Goal: Find specific page/section: Find specific page/section

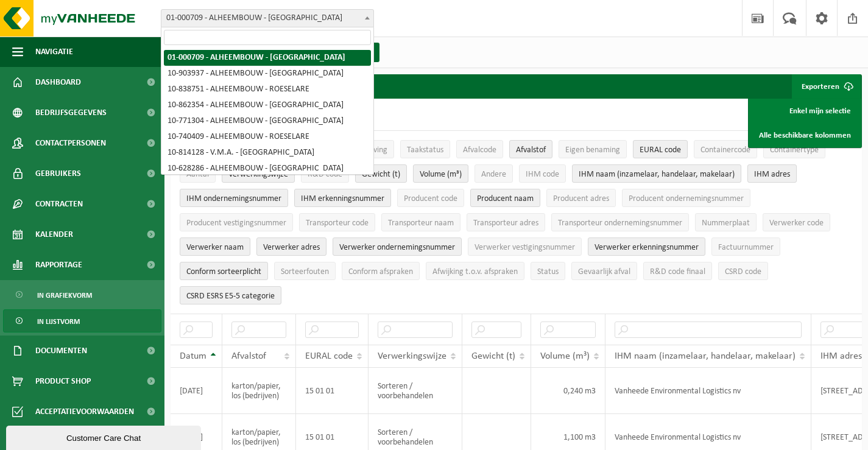
click at [368, 16] on span at bounding box center [367, 18] width 12 height 16
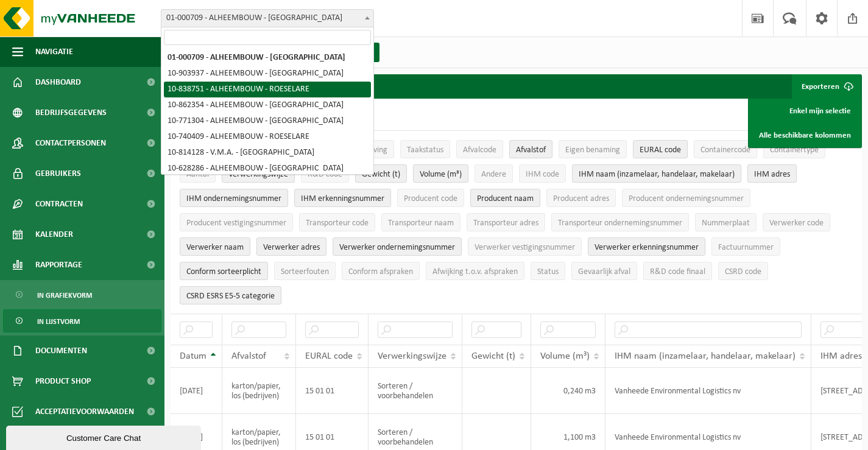
select select "91518"
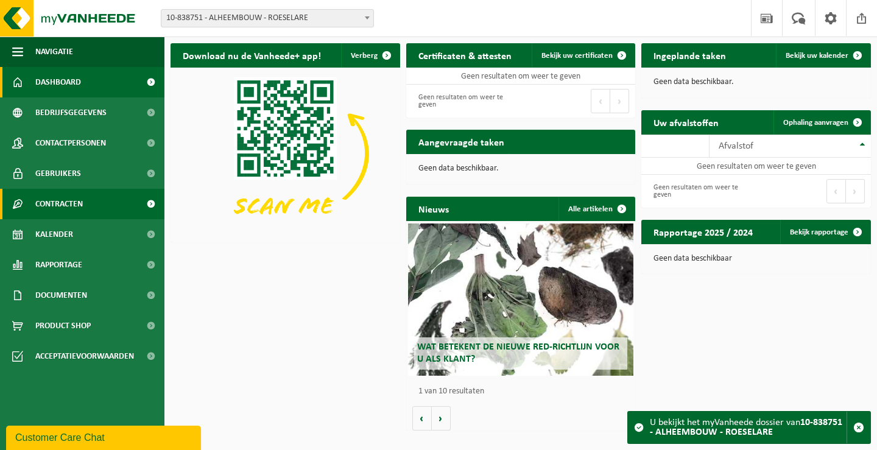
click at [57, 205] on span "Contracten" at bounding box center [59, 204] width 48 height 30
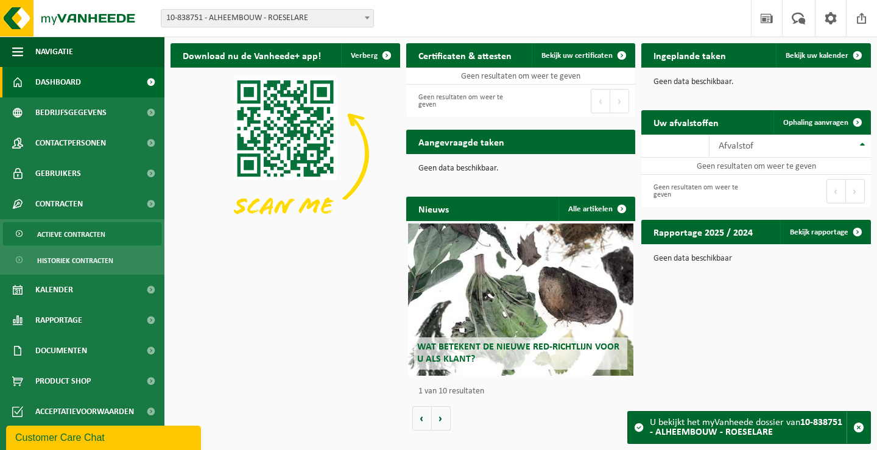
click at [60, 230] on span "Actieve contracten" at bounding box center [71, 234] width 68 height 23
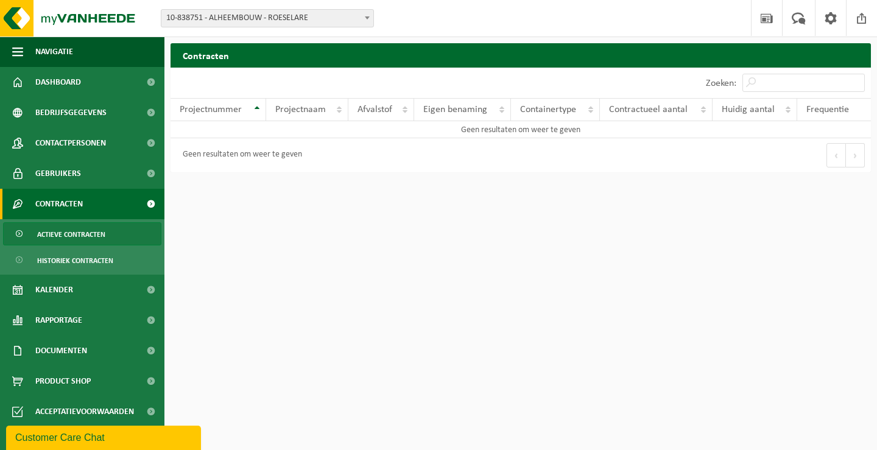
click at [365, 19] on span at bounding box center [367, 18] width 12 height 16
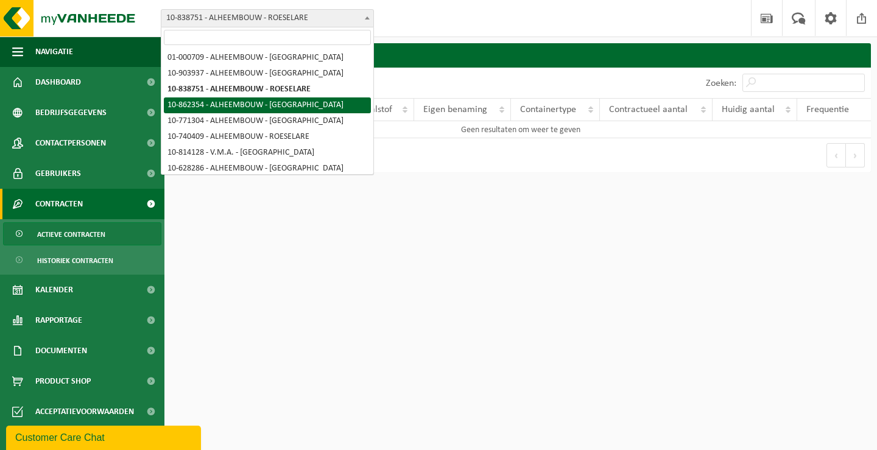
select select "100999"
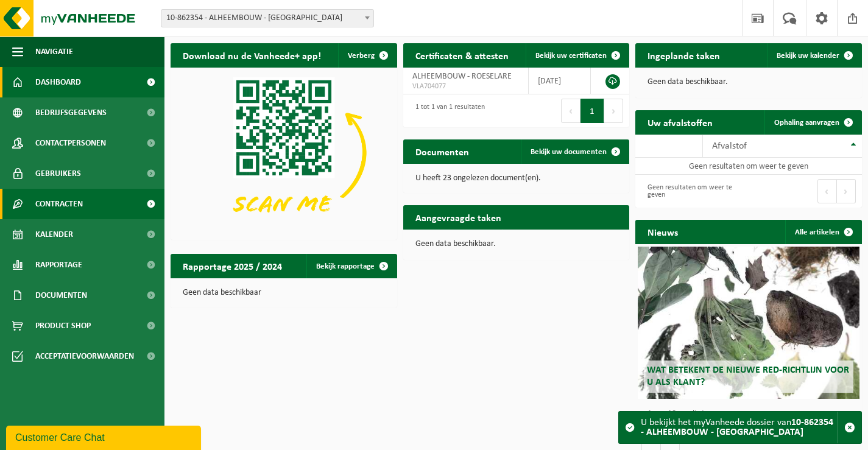
click at [54, 197] on span "Contracten" at bounding box center [59, 204] width 48 height 30
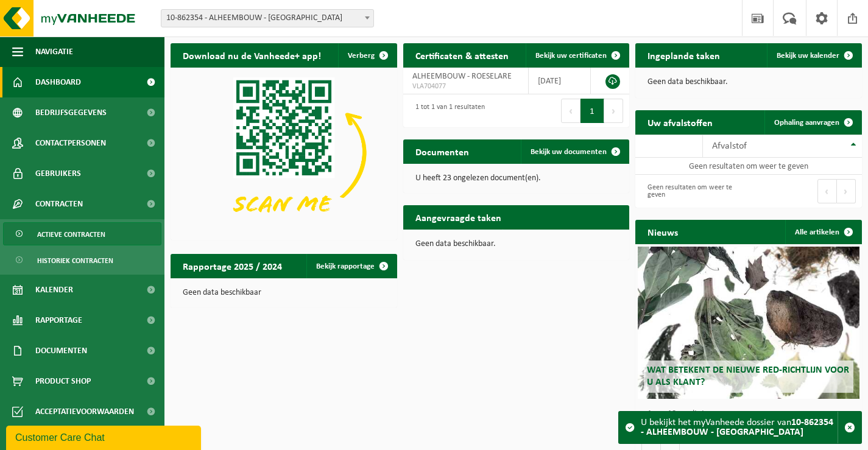
click at [60, 234] on span "Actieve contracten" at bounding box center [71, 234] width 68 height 23
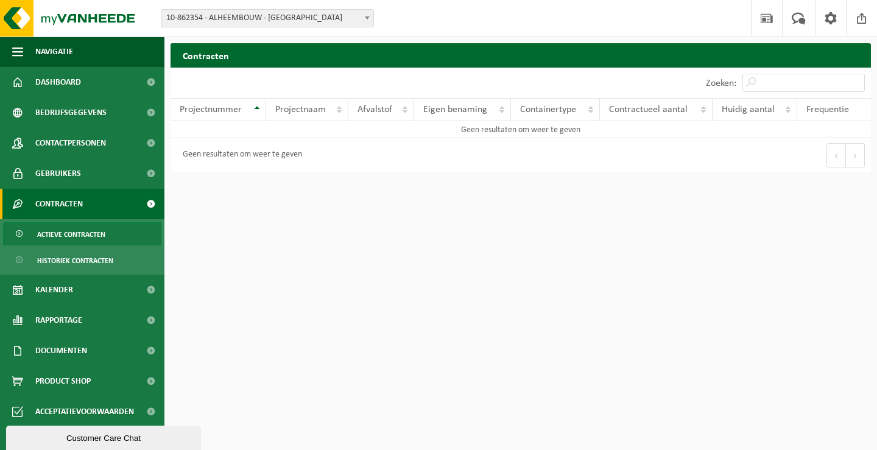
click at [366, 15] on span at bounding box center [367, 18] width 12 height 16
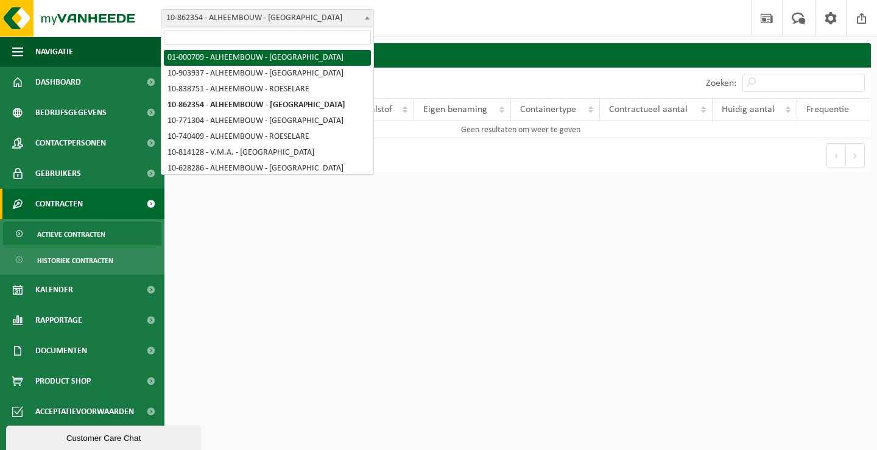
select select "84"
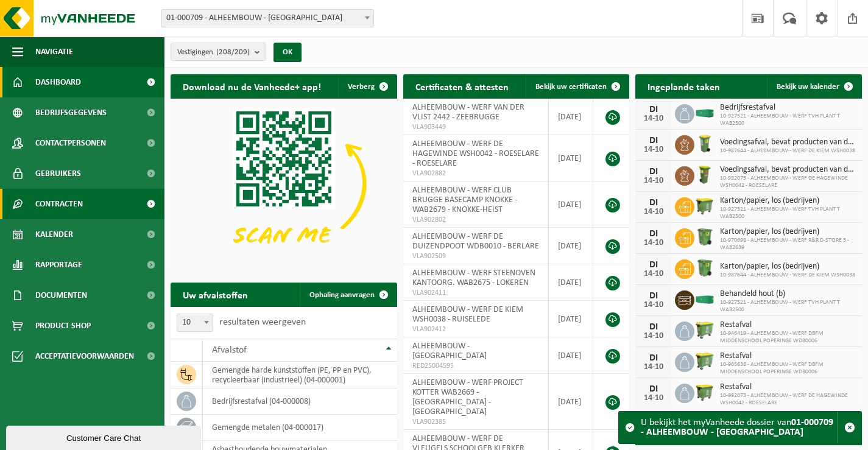
click at [70, 202] on span "Contracten" at bounding box center [59, 204] width 48 height 30
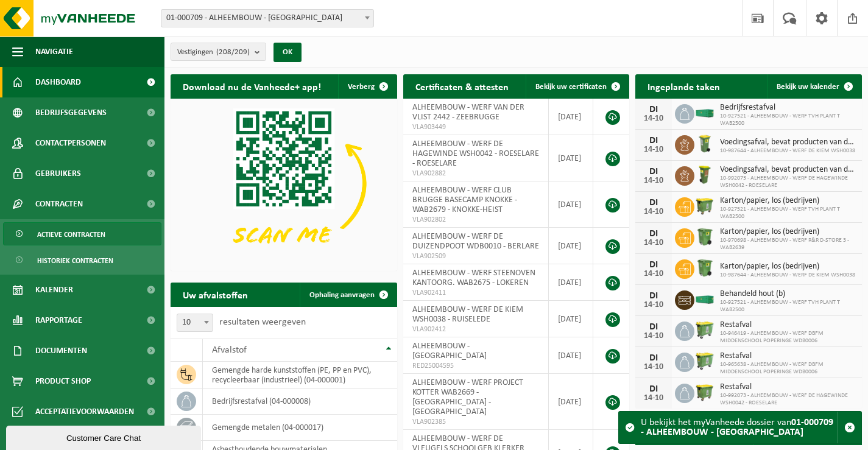
click at [66, 237] on span "Actieve contracten" at bounding box center [71, 234] width 68 height 23
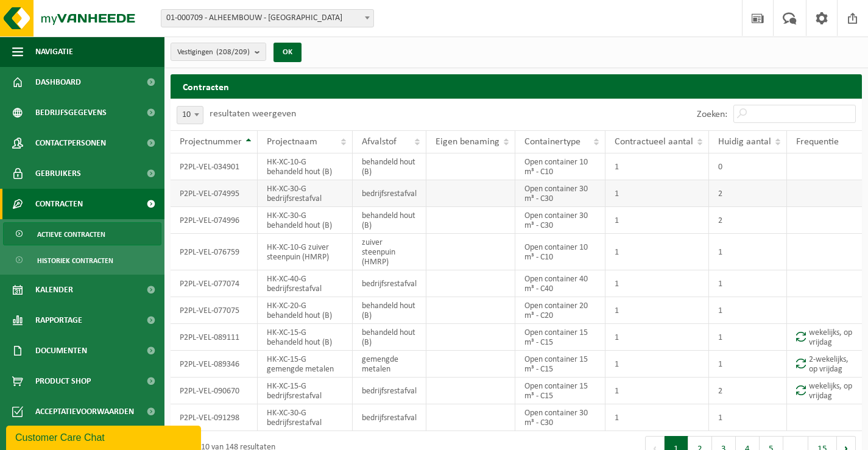
scroll to position [21, 0]
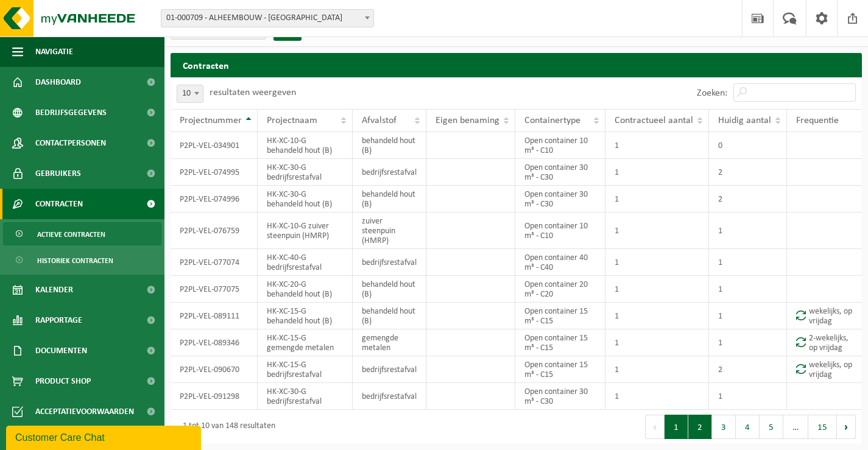
click at [703, 432] on button "2" at bounding box center [700, 427] width 24 height 24
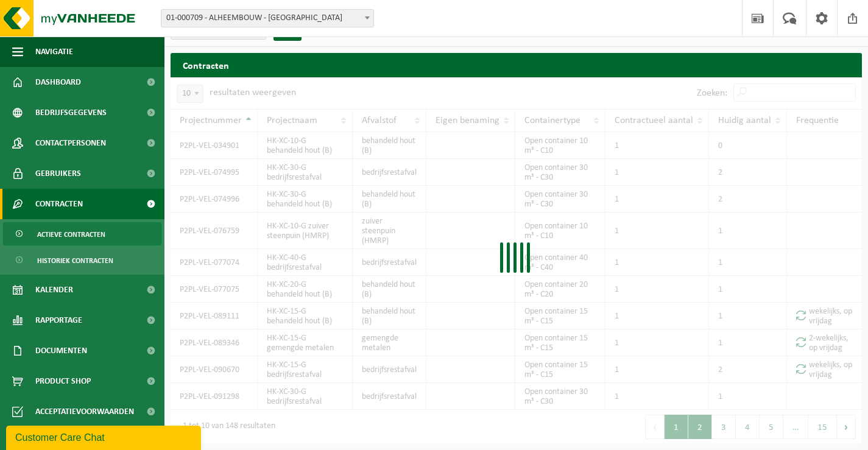
scroll to position [109, 0]
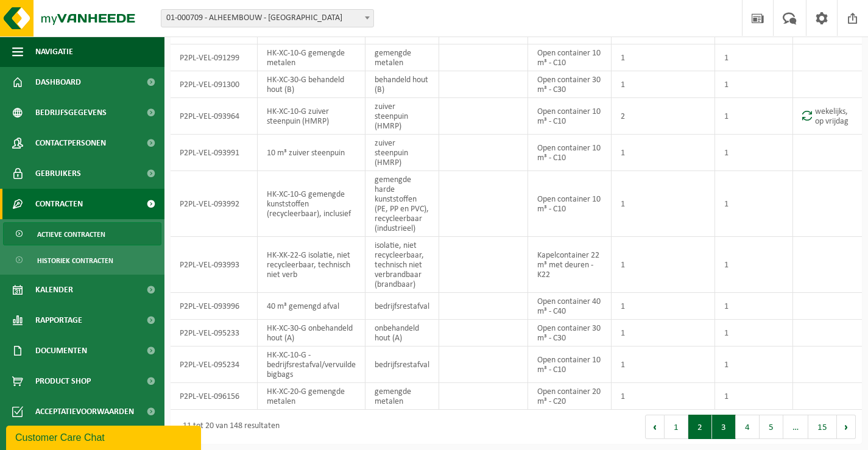
click at [727, 431] on button "3" at bounding box center [724, 427] width 24 height 24
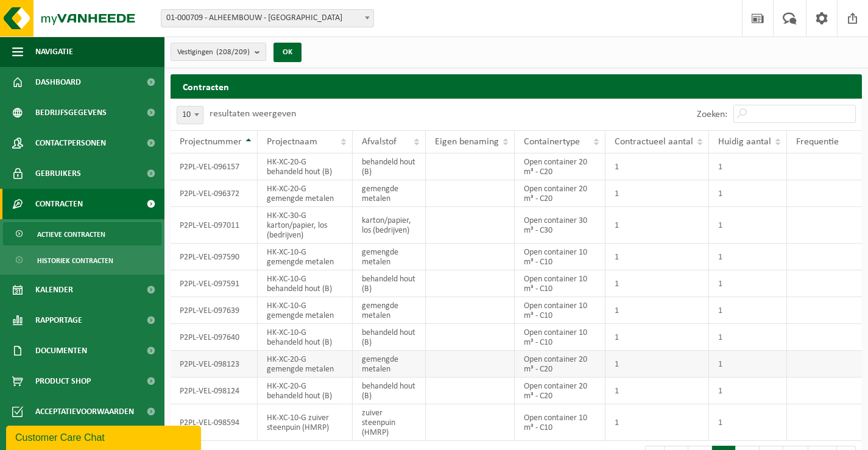
scroll to position [31, 0]
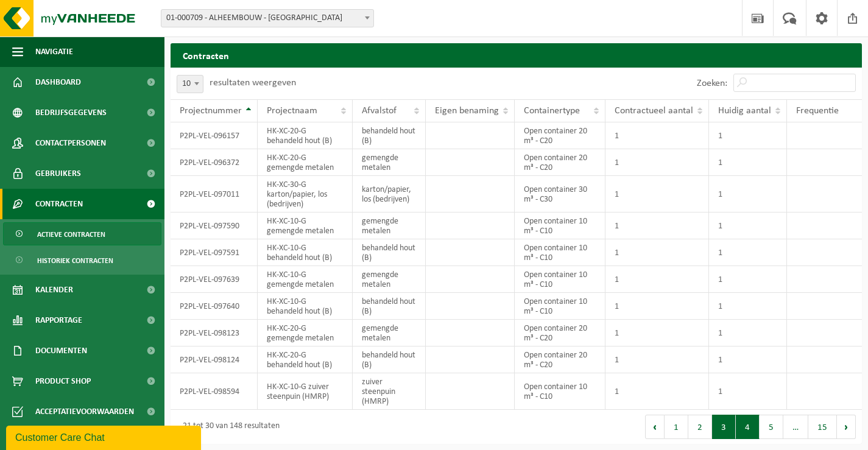
click at [752, 426] on button "4" at bounding box center [748, 427] width 24 height 24
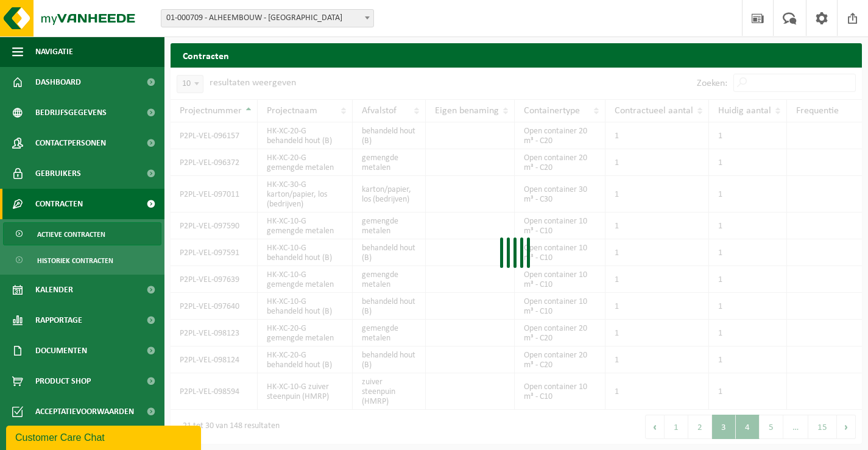
scroll to position [90, 0]
